Goal: Information Seeking & Learning: Find specific page/section

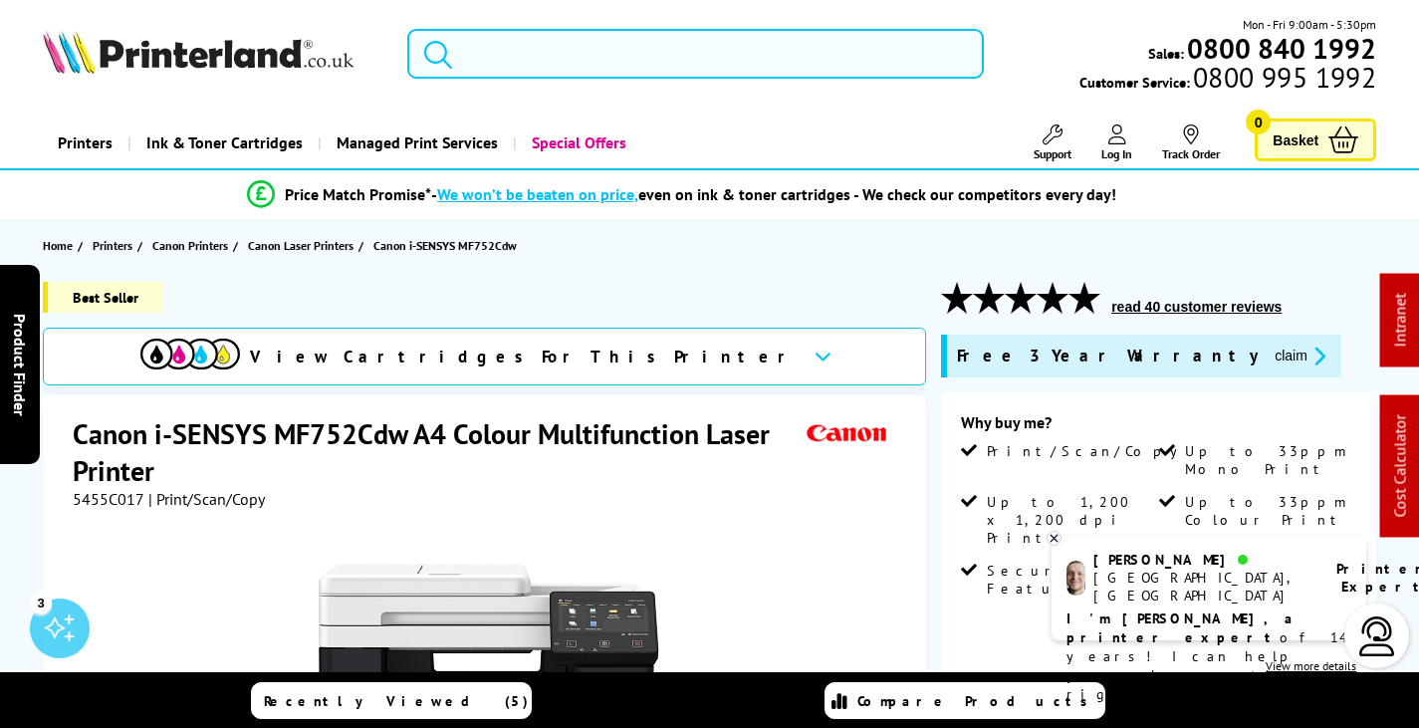
click at [570, 50] on input "search" at bounding box center [695, 54] width 577 height 50
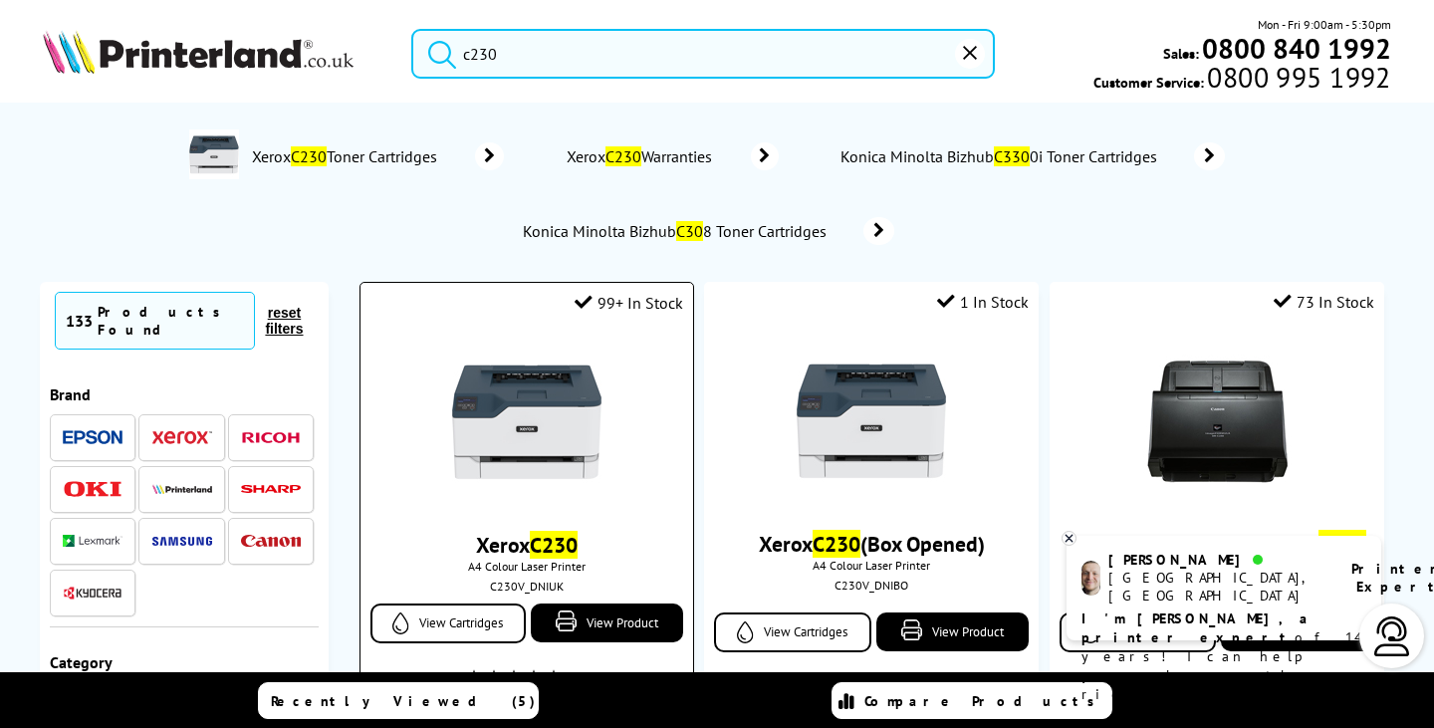
type input "c230"
click at [545, 439] on img at bounding box center [526, 422] width 149 height 149
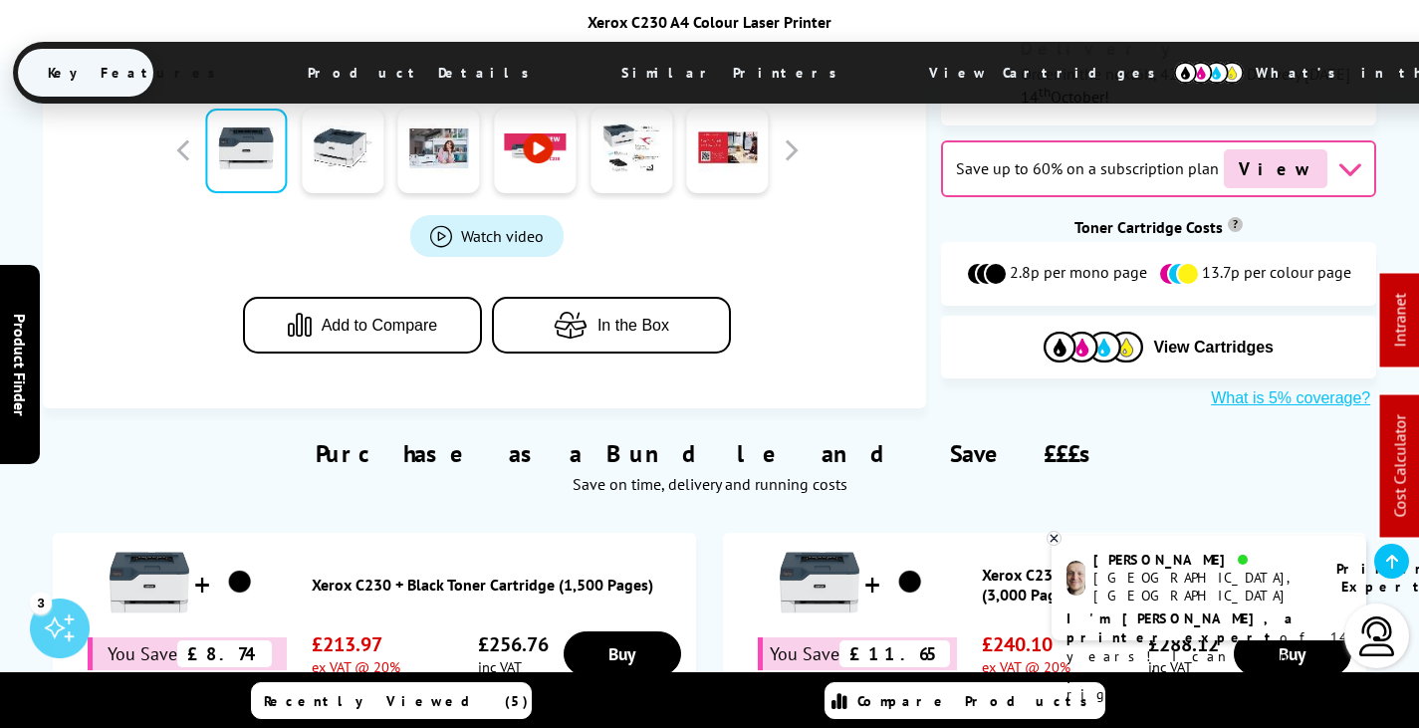
scroll to position [1195, 0]
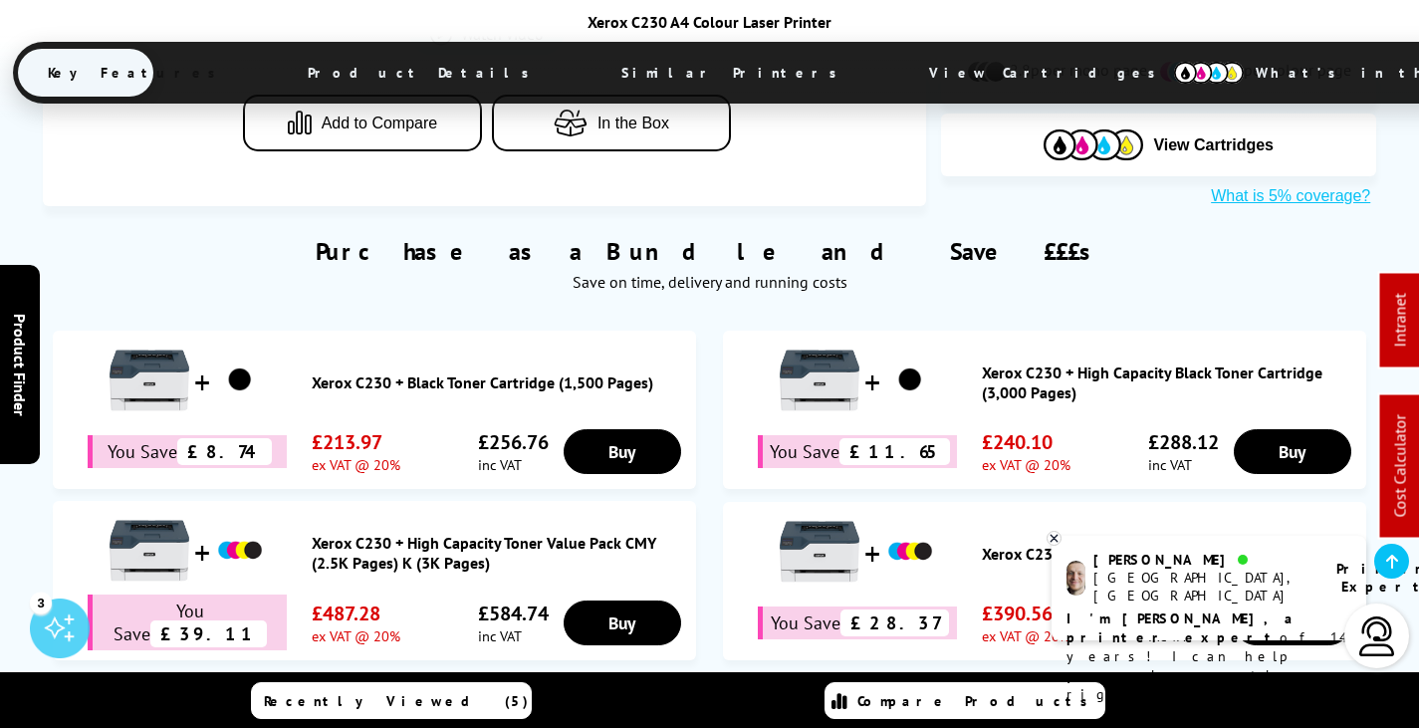
click at [1157, 544] on link "Xerox C230 + Toner Value Pack CMYK (1,500 Pages)" at bounding box center [1169, 554] width 374 height 20
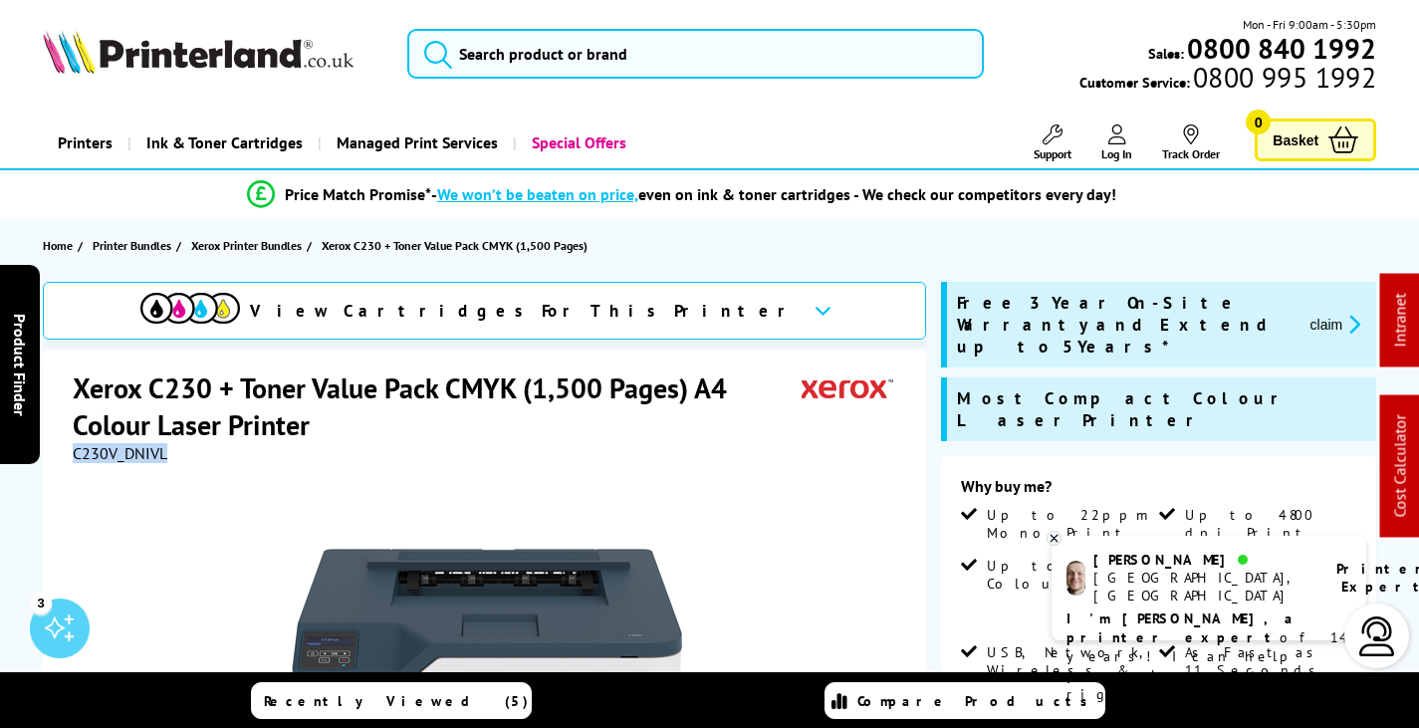
drag, startPoint x: 174, startPoint y: 455, endPoint x: 73, endPoint y: 458, distance: 101.6
copy span "C230V_DNIVL"
click at [582, 63] on input "search" at bounding box center [695, 54] width 577 height 50
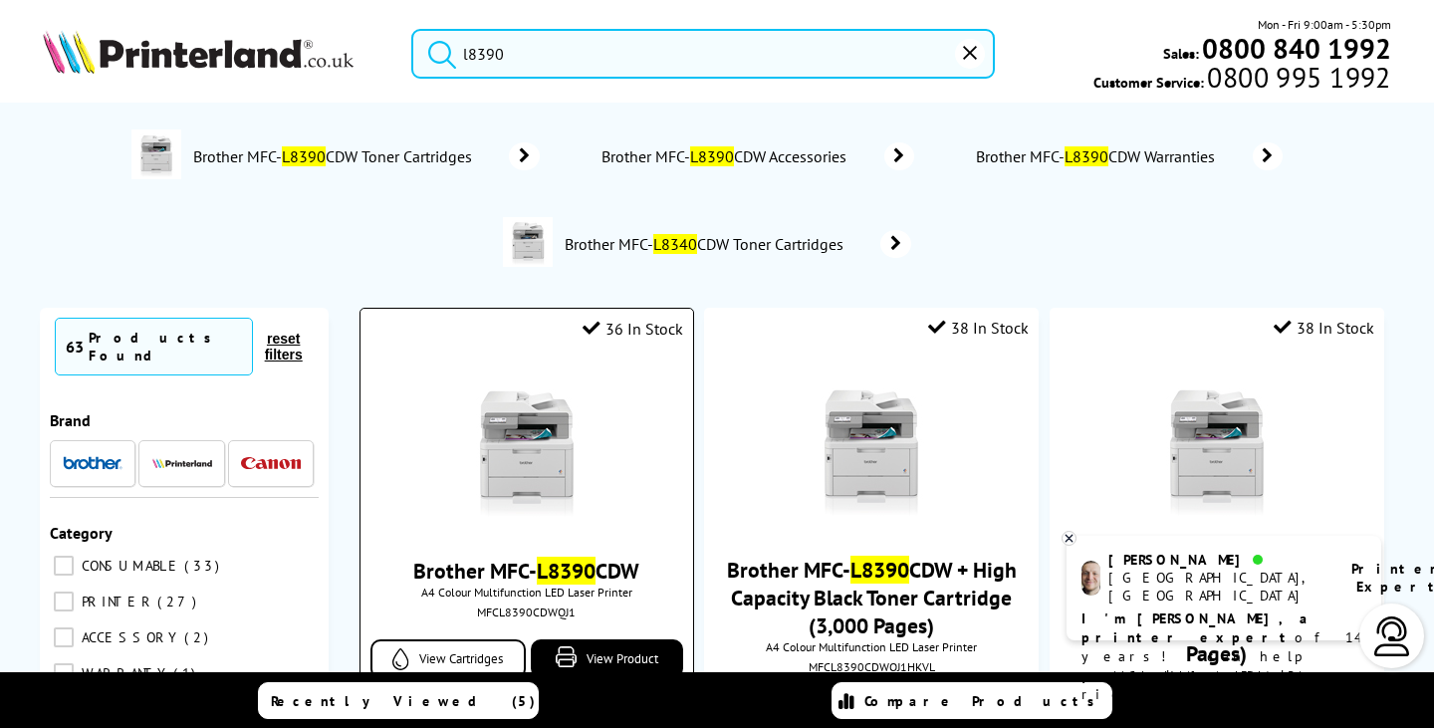
type input "l8390"
click at [547, 442] on img at bounding box center [526, 447] width 149 height 149
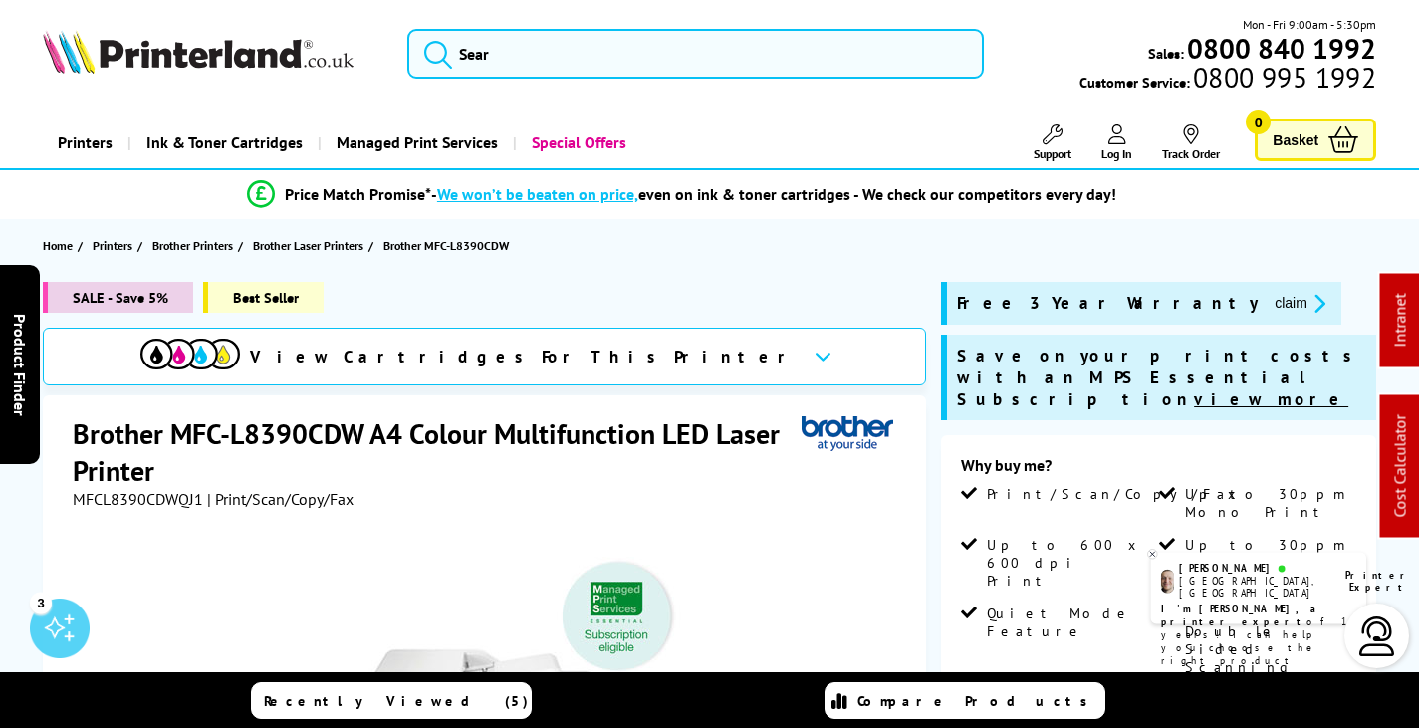
click at [1056, 539] on icon at bounding box center [1053, 538] width 13 height 15
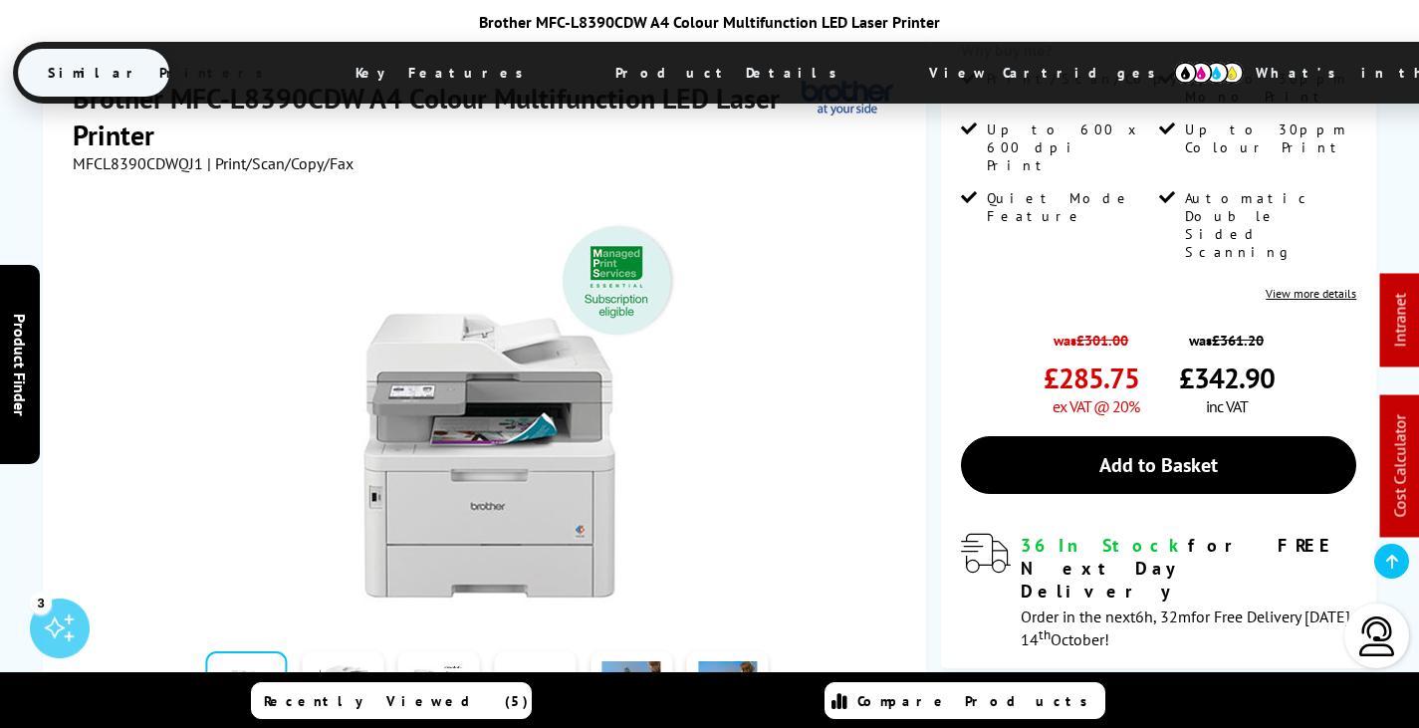
scroll to position [697, 0]
